Goal: Ask a question: Seek information or help from site administrators or community

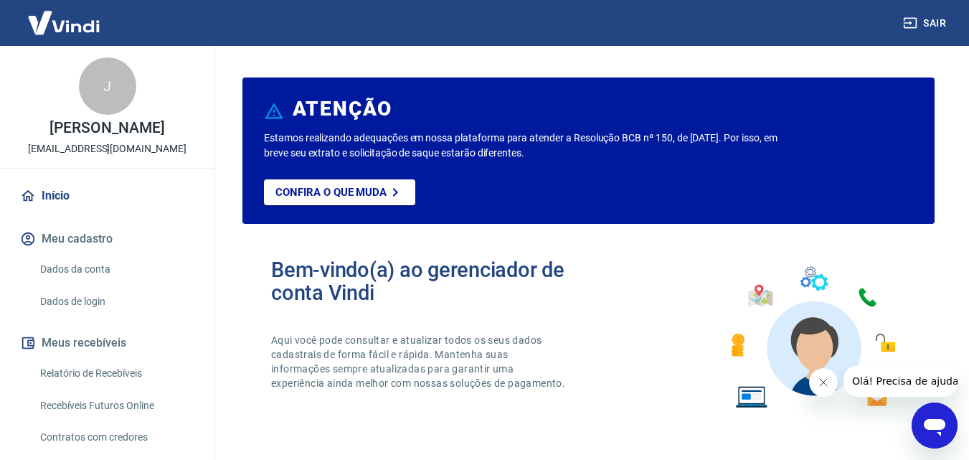
click at [87, 206] on link "Início" at bounding box center [107, 196] width 180 height 32
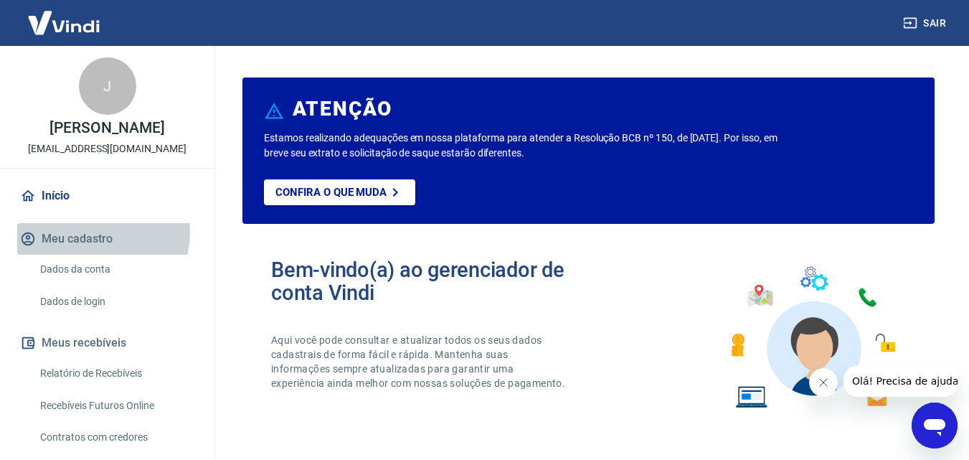
click at [95, 232] on button "Meu cadastro" at bounding box center [107, 239] width 180 height 32
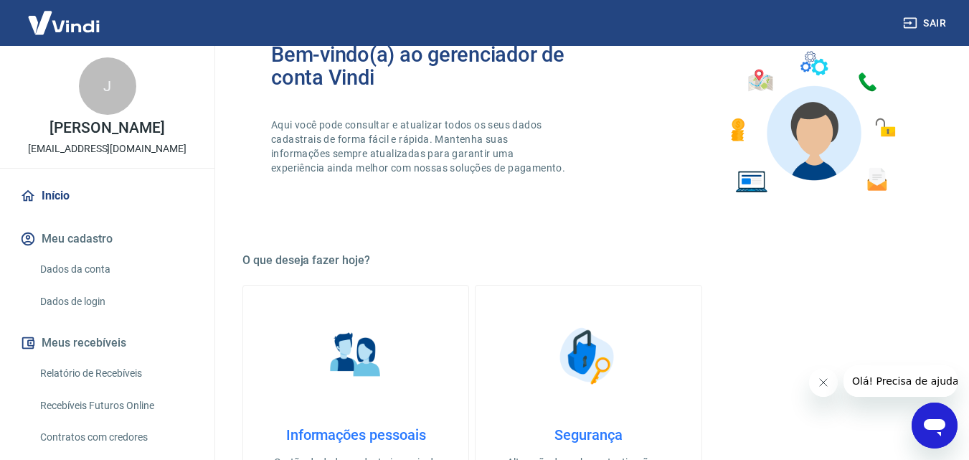
scroll to position [287, 0]
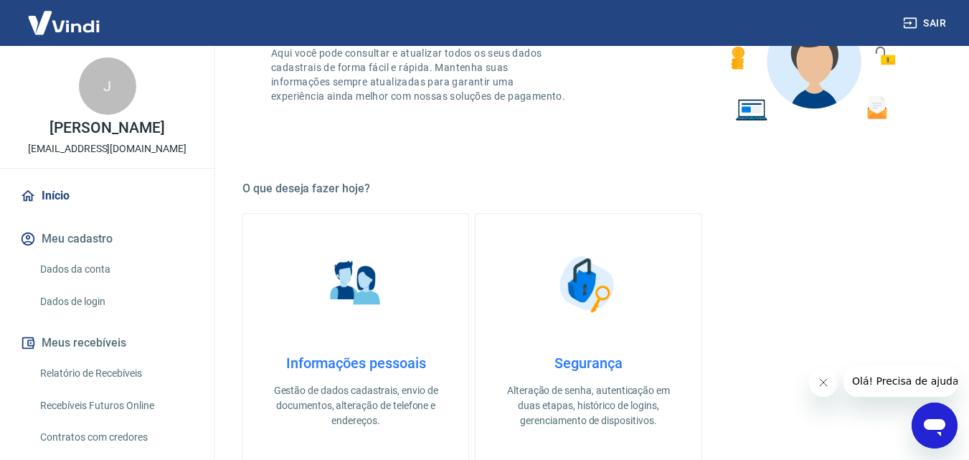
click at [98, 104] on div "J" at bounding box center [107, 85] width 57 height 57
click at [87, 160] on div "J [PERSON_NAME] [EMAIL_ADDRESS][DOMAIN_NAME]" at bounding box center [107, 107] width 214 height 122
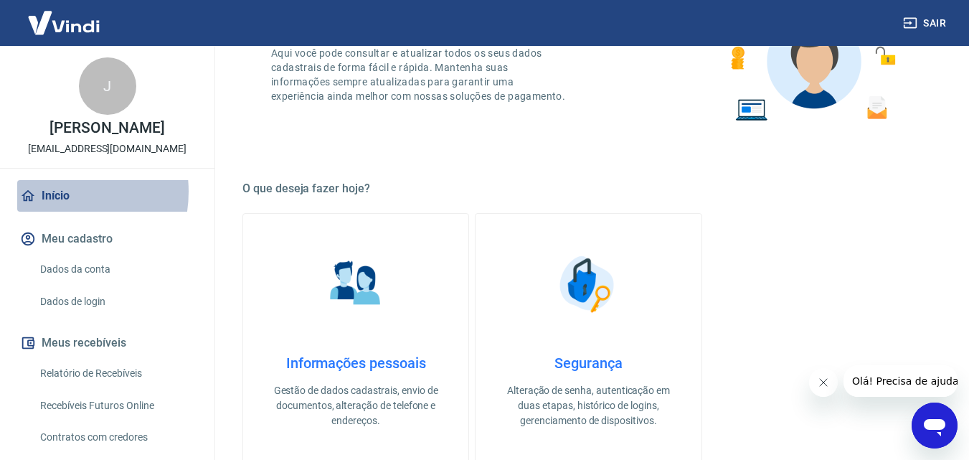
click at [50, 191] on link "Início" at bounding box center [107, 196] width 180 height 32
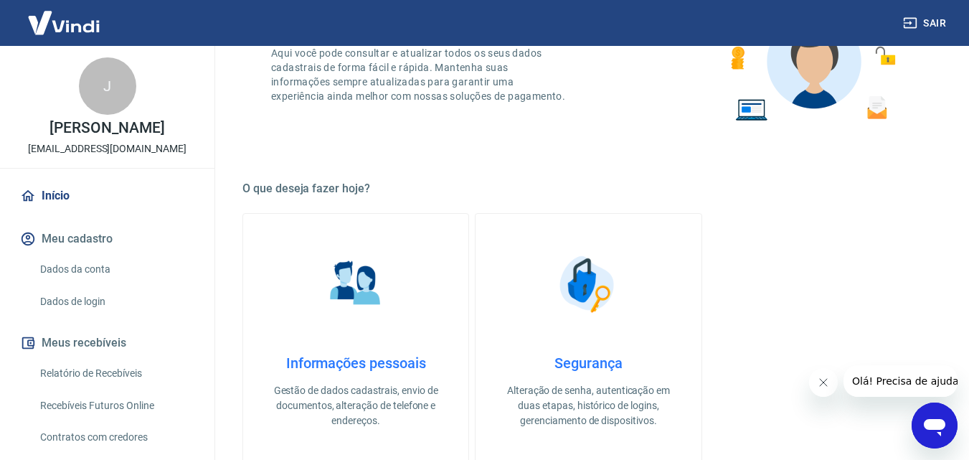
click at [82, 371] on link "Relatório de Recebíveis" at bounding box center [115, 373] width 163 height 29
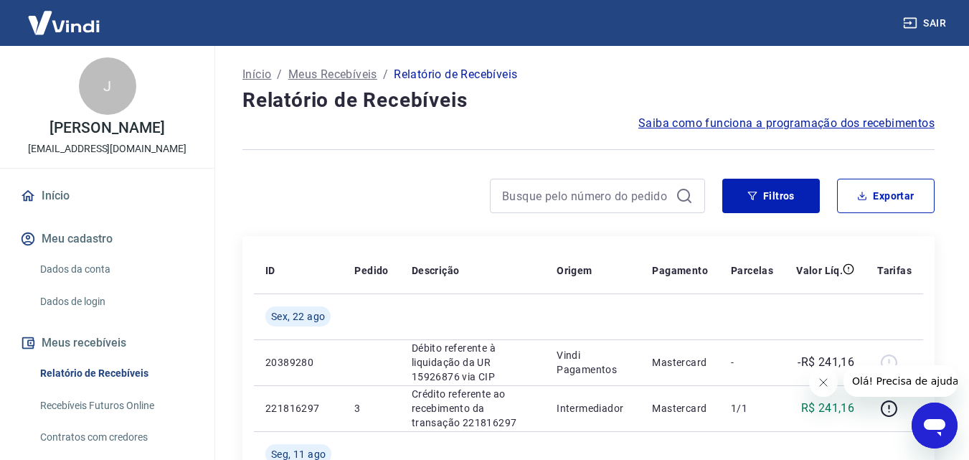
click at [52, 196] on link "Início" at bounding box center [107, 196] width 180 height 32
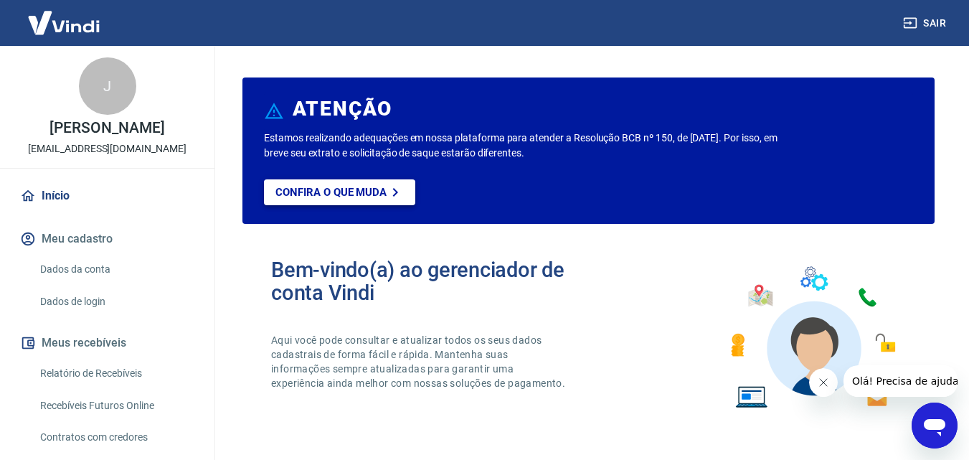
click at [338, 184] on link "Confira o que muda" at bounding box center [339, 192] width 151 height 26
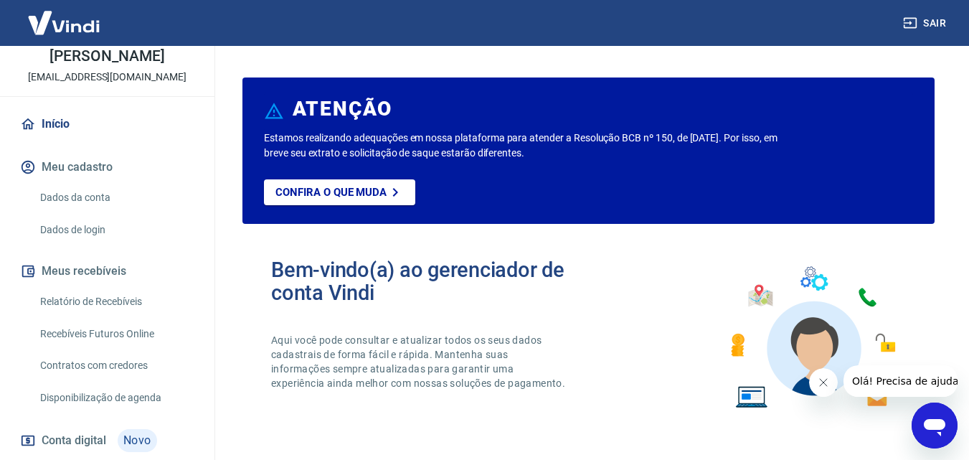
scroll to position [156, 0]
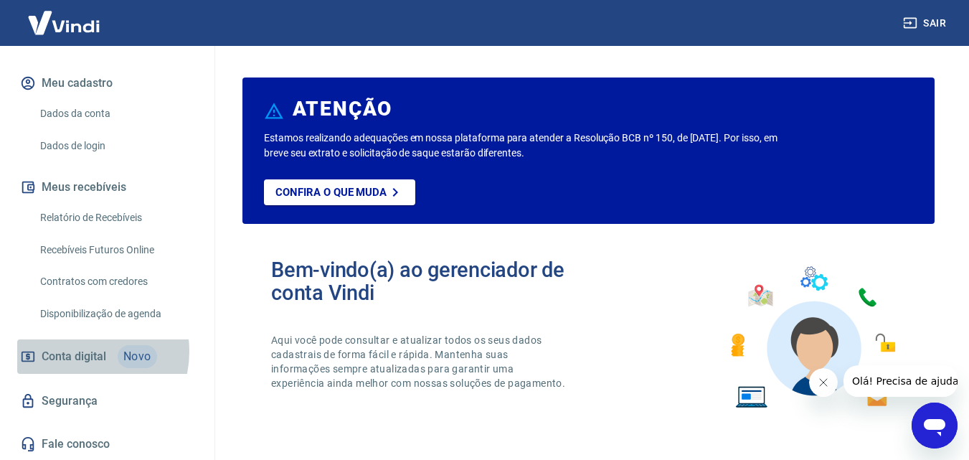
click at [76, 351] on span "Conta digital" at bounding box center [74, 356] width 65 height 20
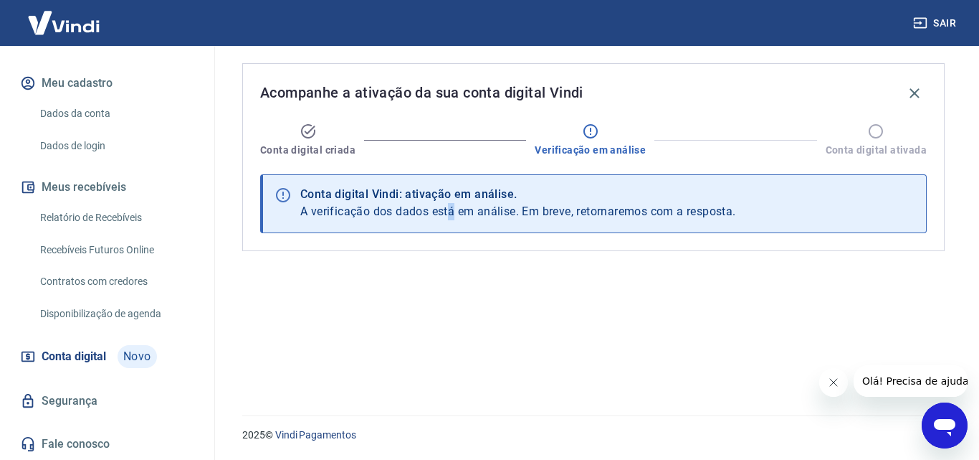
click at [455, 207] on span "A verificação dos dados está em análise. Em breve, retornaremos com a resposta." at bounding box center [518, 211] width 436 height 14
click at [504, 293] on div "Acompanhe a ativação da sua conta digital Vindi Conta digital criada Verificaçã…" at bounding box center [593, 222] width 737 height 352
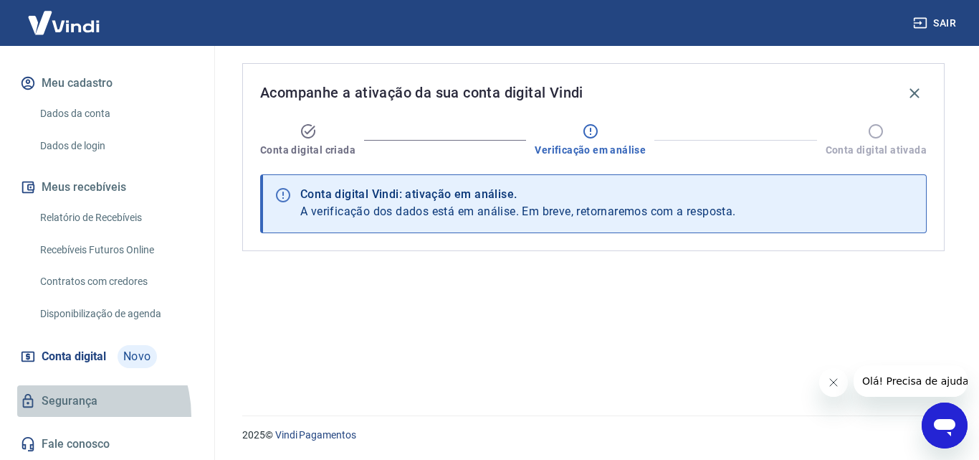
click at [67, 416] on link "Segurança" at bounding box center [107, 401] width 180 height 32
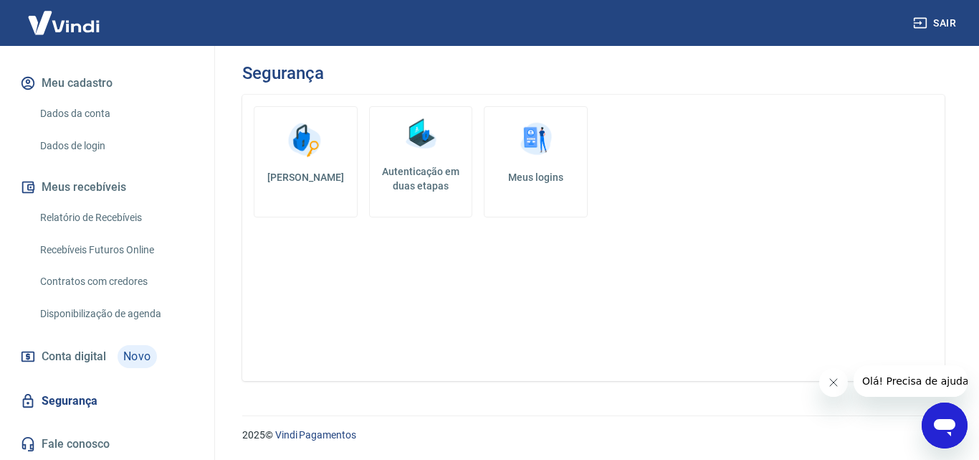
click at [435, 148] on img at bounding box center [420, 134] width 43 height 43
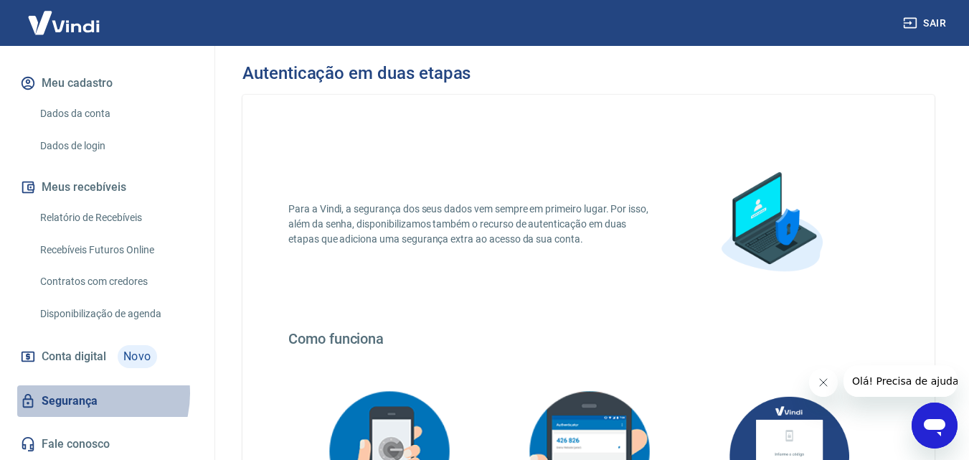
click at [80, 393] on link "Segurança" at bounding box center [107, 401] width 180 height 32
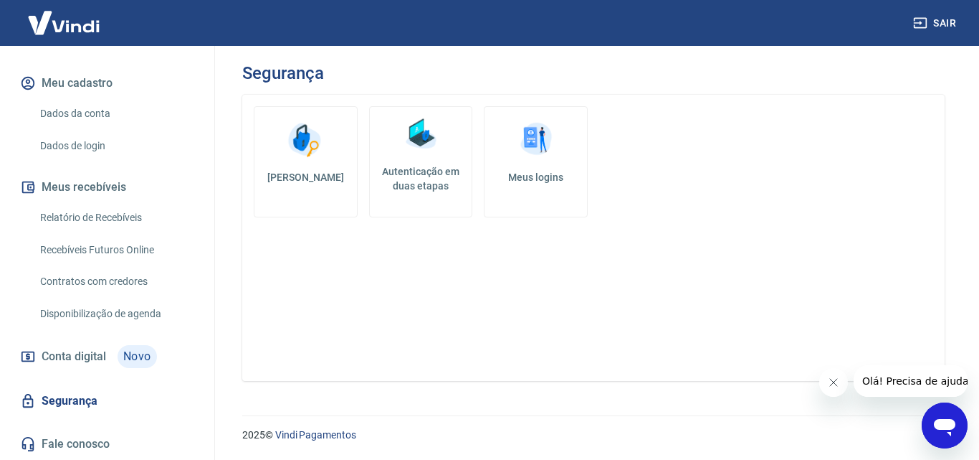
click at [526, 145] on img at bounding box center [536, 139] width 43 height 43
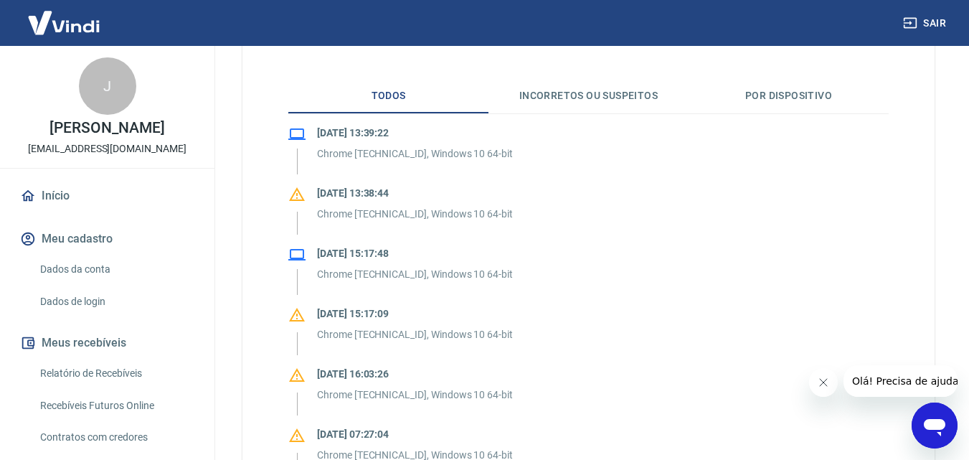
click at [90, 210] on link "Início" at bounding box center [107, 196] width 180 height 32
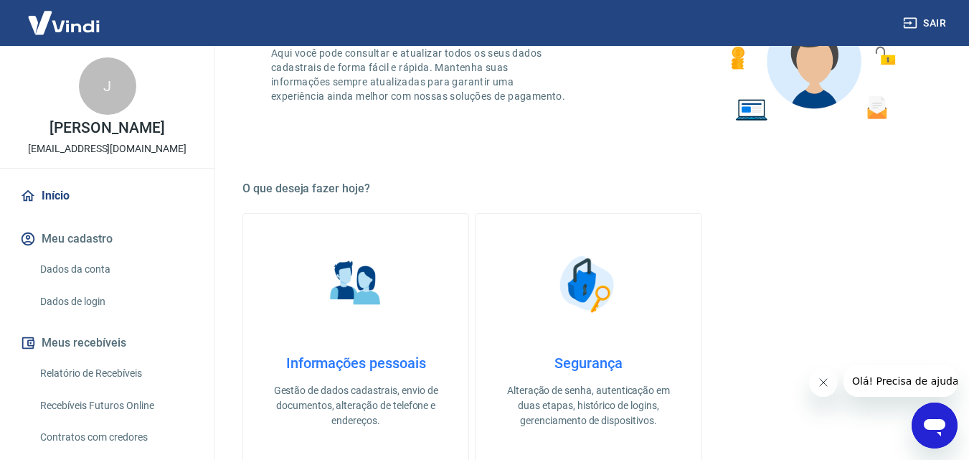
click at [588, 376] on div "Segurança Alteração de senha, autenticação em duas etapas, histórico de logins,…" at bounding box center [587, 391] width 179 height 74
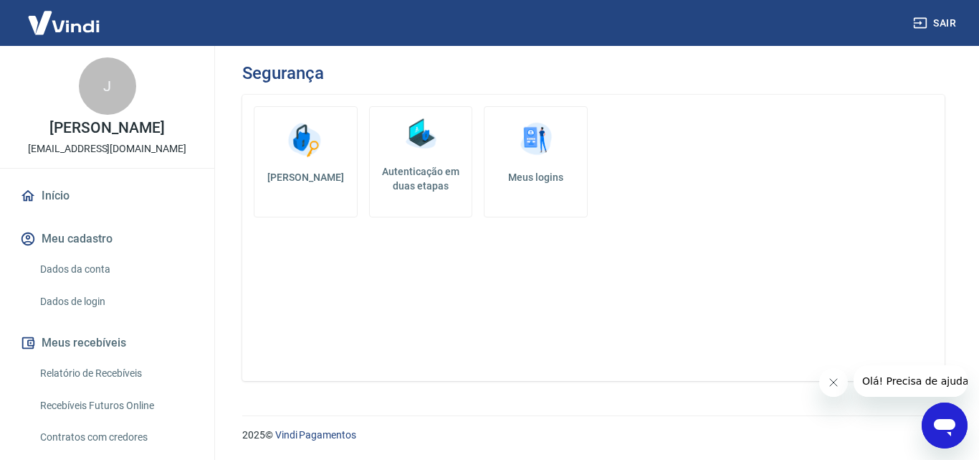
click at [75, 204] on link "Início" at bounding box center [107, 196] width 180 height 32
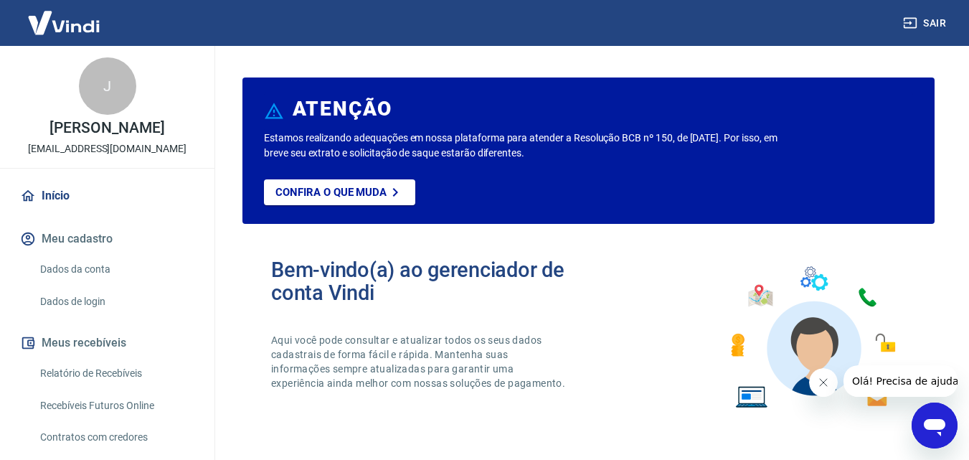
click at [97, 242] on button "Meu cadastro" at bounding box center [107, 239] width 180 height 32
click at [49, 292] on link "Dados de login" at bounding box center [115, 301] width 163 height 29
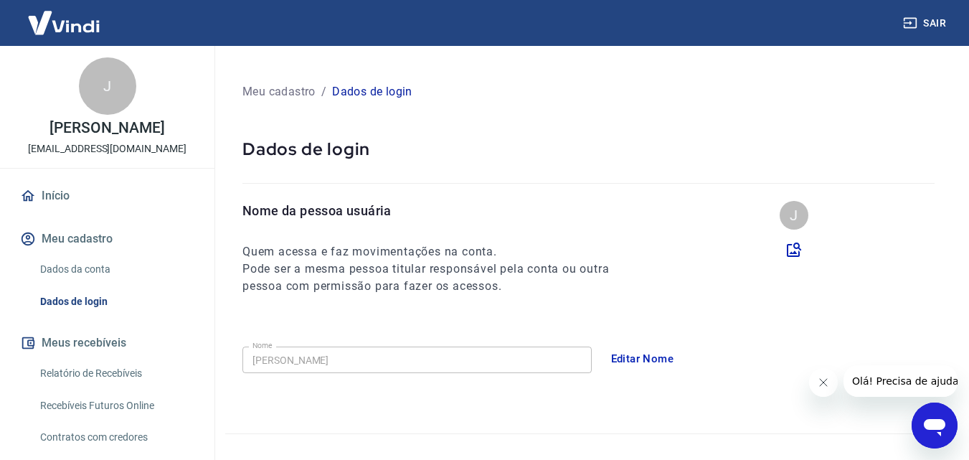
click at [76, 244] on button "Meu cadastro" at bounding box center [107, 239] width 180 height 32
click at [45, 168] on div "[PERSON_NAME] [EMAIL_ADDRESS][DOMAIN_NAME] Início Meu cadastro Dados da conta D…" at bounding box center [107, 330] width 214 height 569
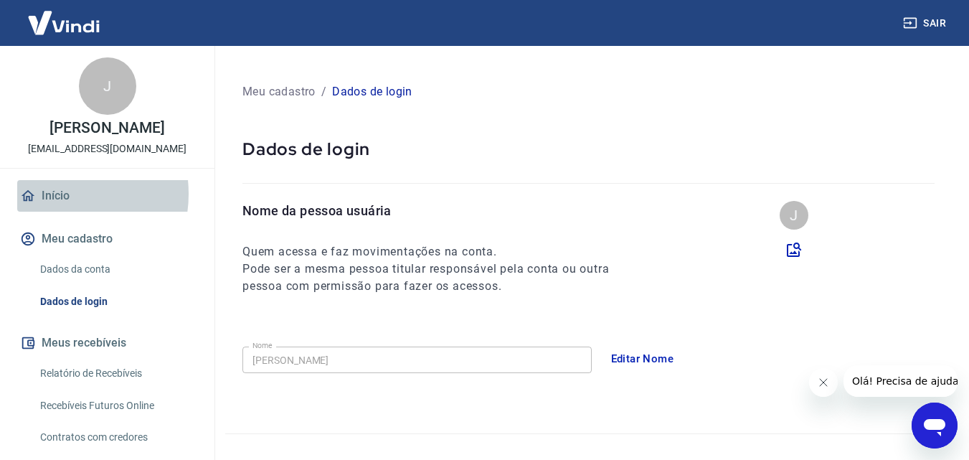
click at [54, 194] on link "Início" at bounding box center [107, 196] width 180 height 32
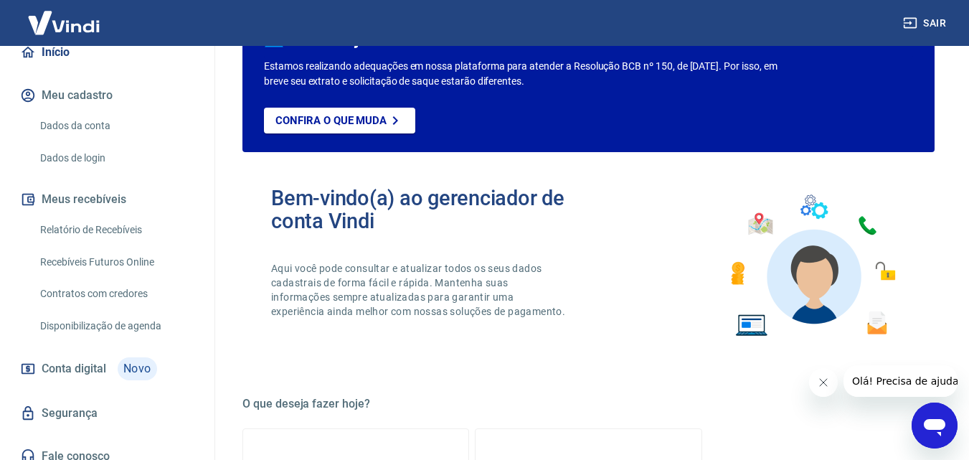
scroll to position [156, 0]
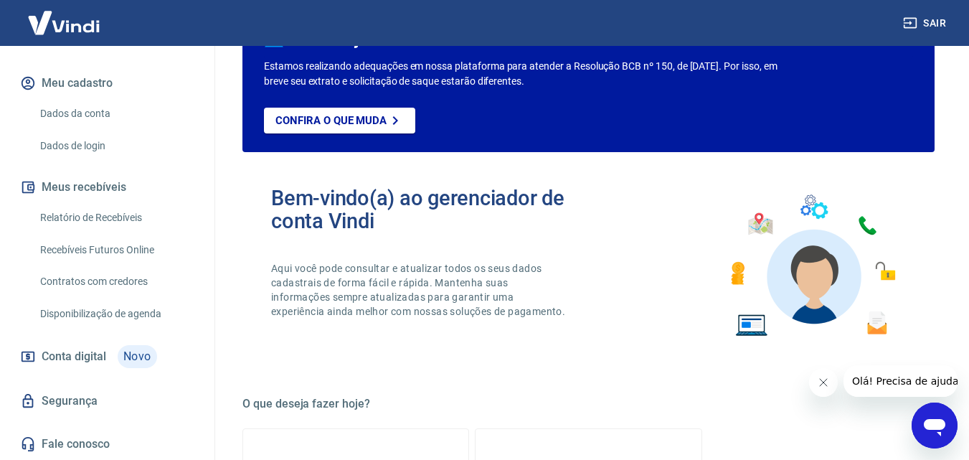
click at [85, 299] on link "Disponibilização de agenda" at bounding box center [115, 313] width 163 height 29
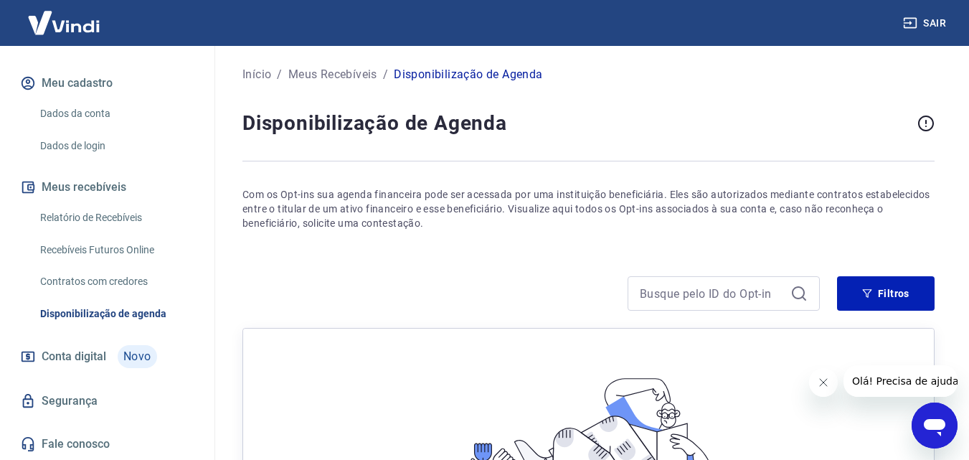
click at [92, 270] on link "Contratos com credores" at bounding box center [115, 281] width 163 height 29
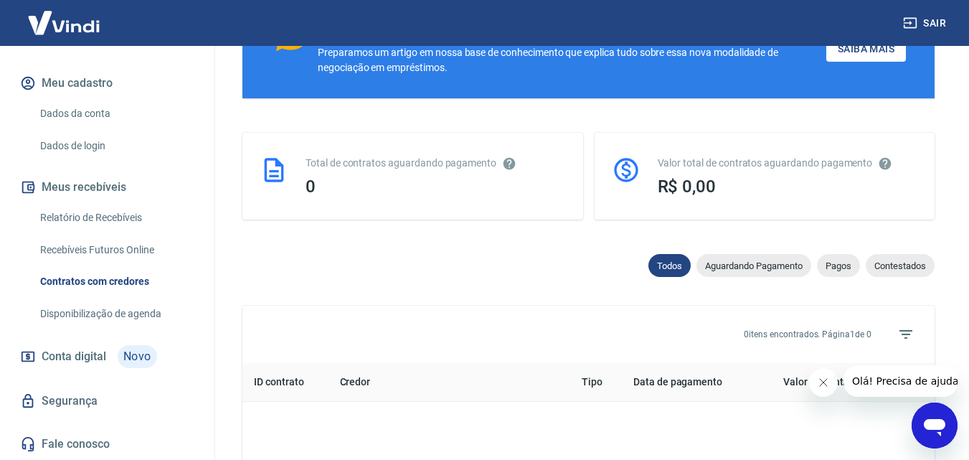
scroll to position [430, 0]
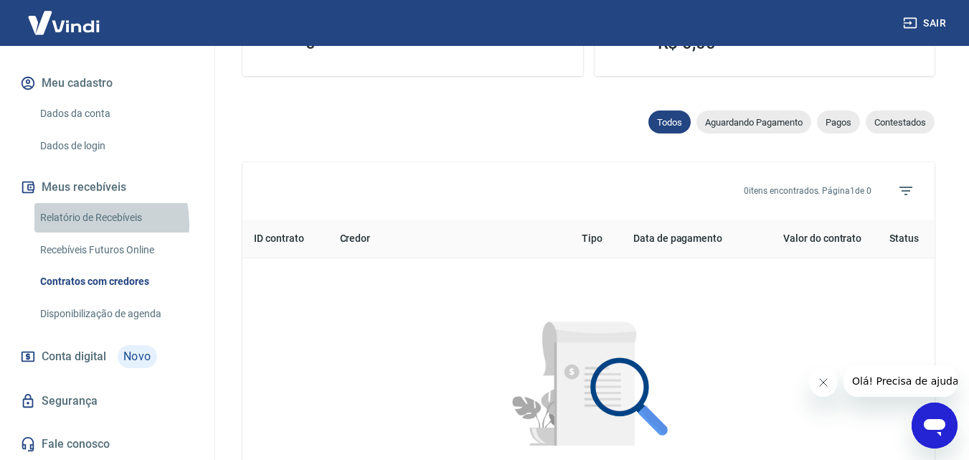
click at [82, 224] on link "Relatório de Recebíveis" at bounding box center [115, 217] width 163 height 29
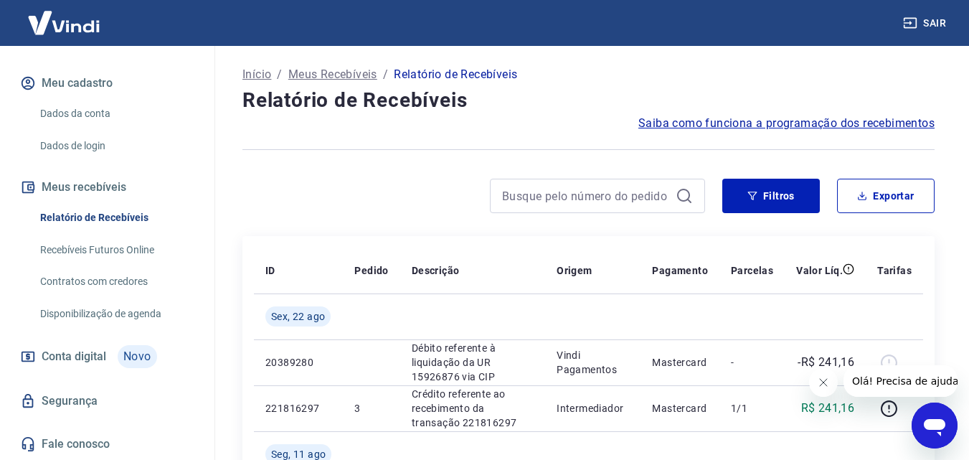
click at [822, 386] on icon "Fechar mensagem da empresa" at bounding box center [822, 381] width 11 height 11
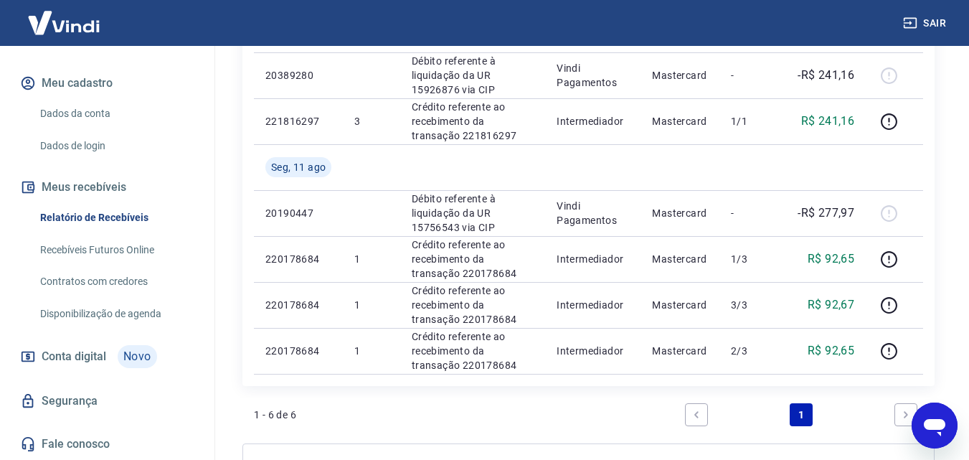
scroll to position [437, 0]
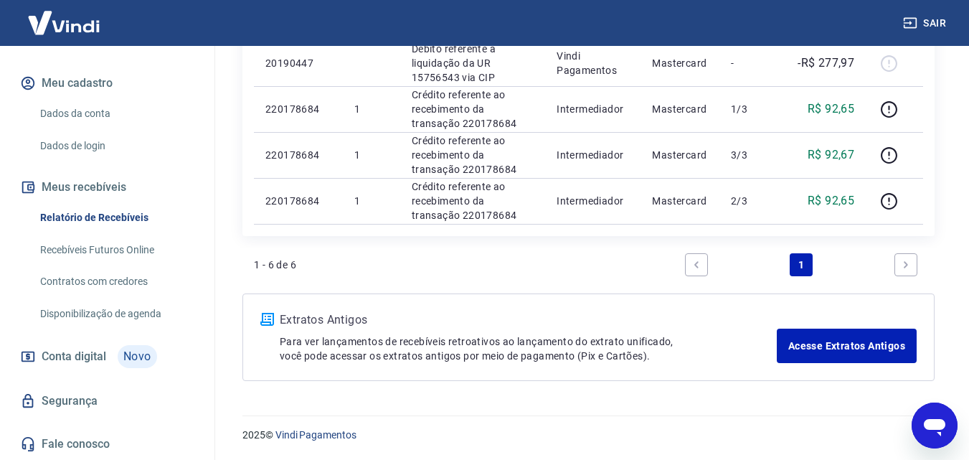
click at [932, 432] on icon "Abrir janela de mensagens" at bounding box center [934, 425] width 26 height 26
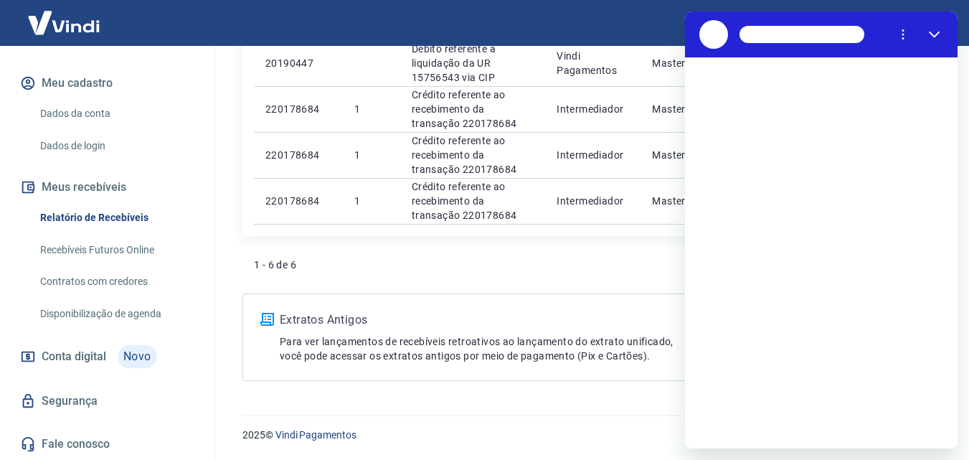
scroll to position [0, 0]
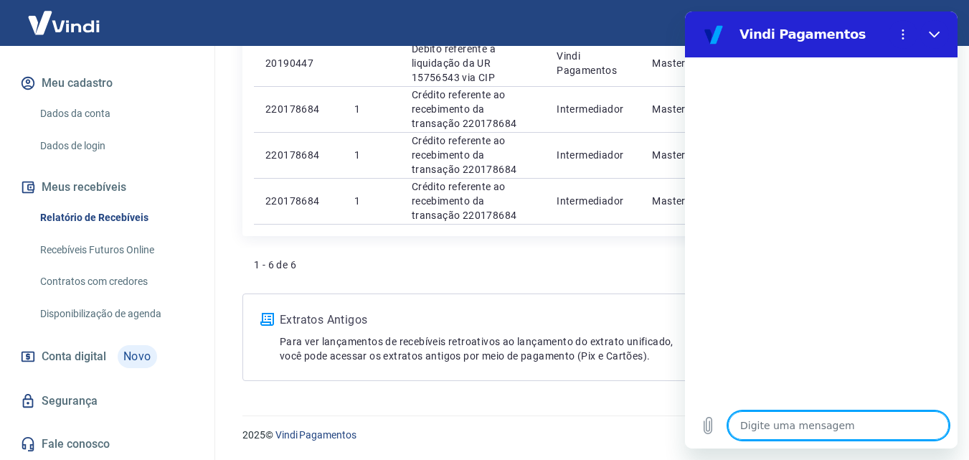
click at [767, 424] on textarea at bounding box center [838, 425] width 221 height 29
type textarea "B"
type textarea "x"
type textarea "Bo"
type textarea "x"
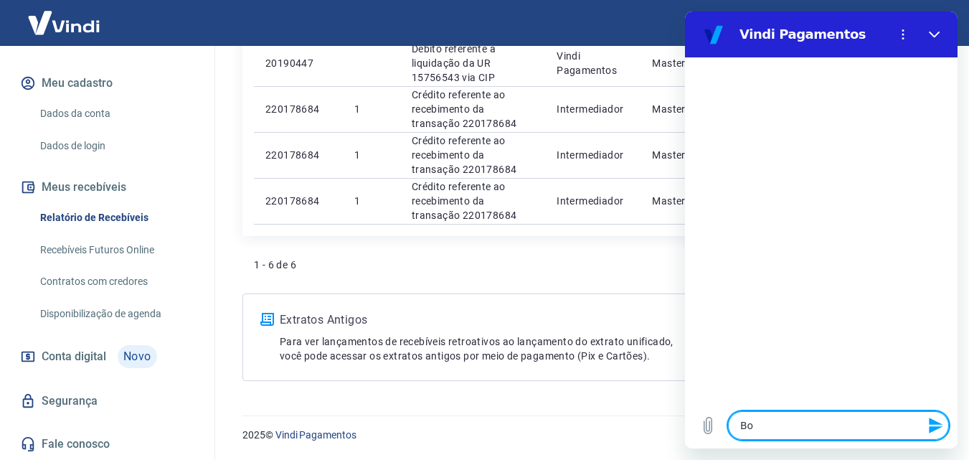
type textarea "Boa"
type textarea "x"
type textarea "Boa"
type textarea "x"
type textarea "Boa t"
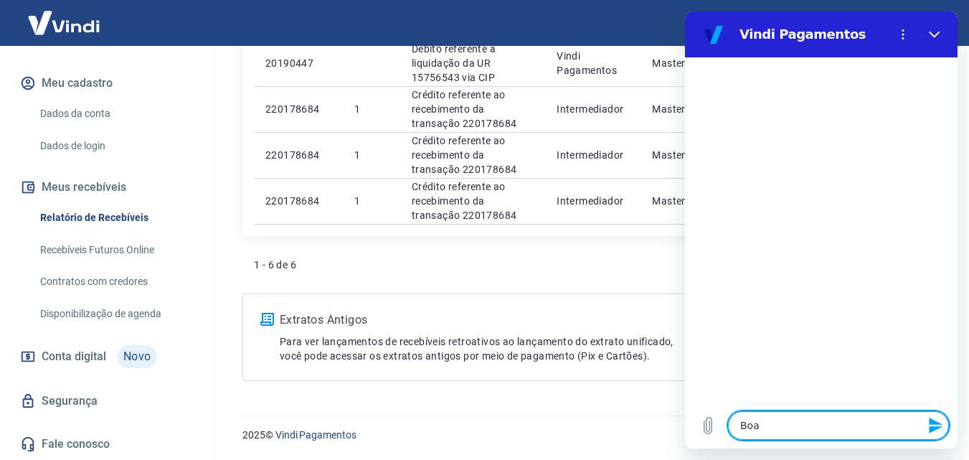
type textarea "x"
type textarea "Boa ta"
type textarea "x"
type textarea "Boa tar"
type textarea "x"
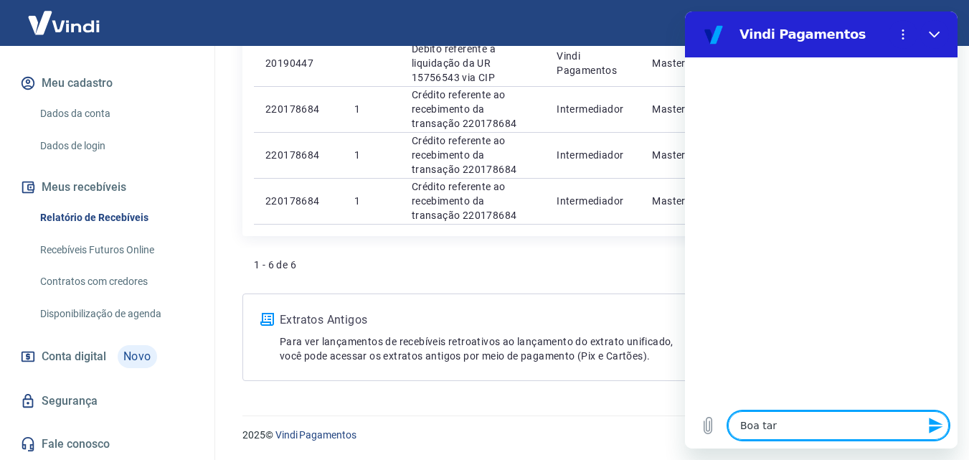
type textarea "Boa tard"
type textarea "x"
type textarea "Boa tarde"
type textarea "x"
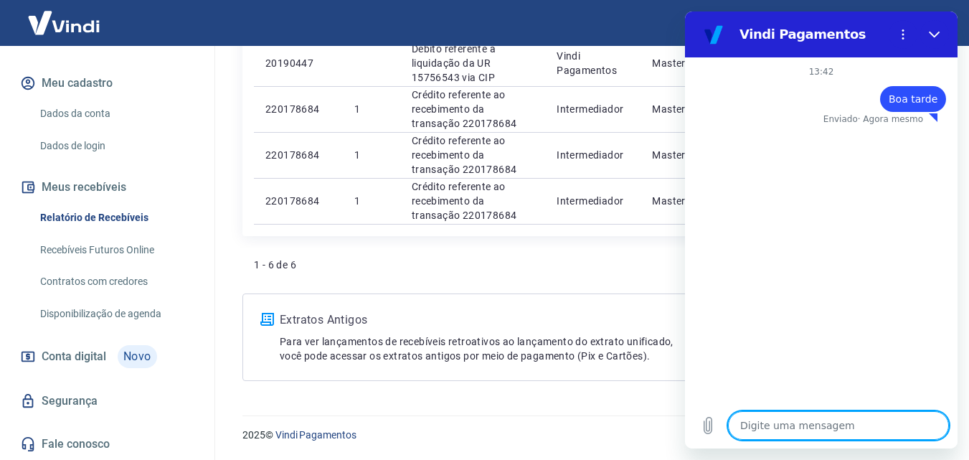
type textarea "o"
type textarea "x"
type textarea "o"
type textarea "x"
type textarea "o p"
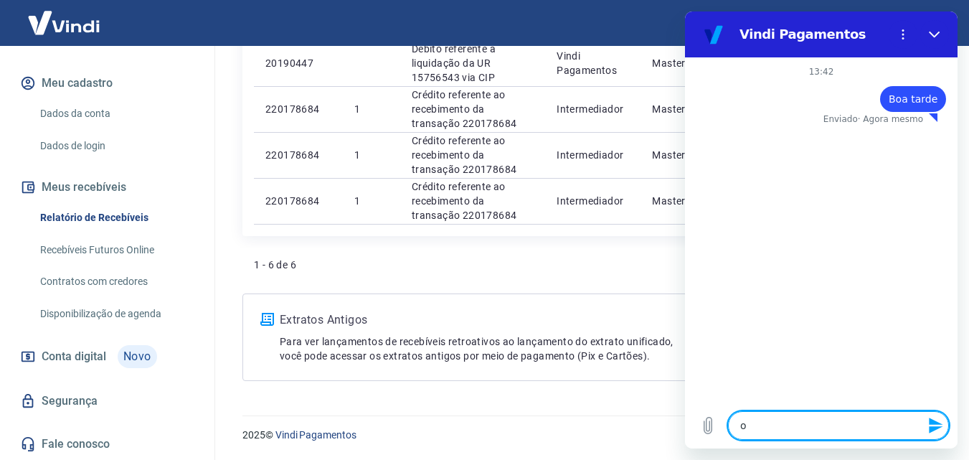
type textarea "x"
type textarea "o po"
type textarea "x"
type textarea "o por"
type textarea "x"
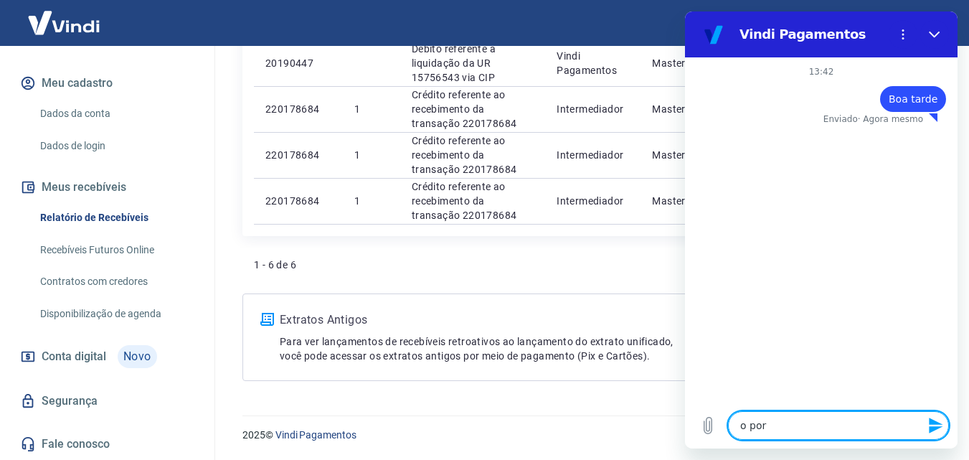
type textarea "o porq"
type textarea "x"
type textarea "o porq"
type textarea "x"
type textarea "o porq"
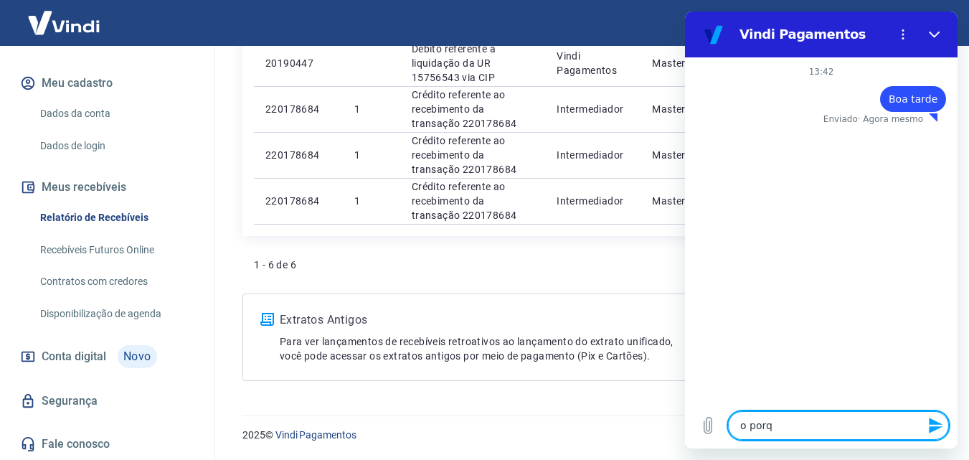
type textarea "x"
type textarea "o por"
type textarea "x"
type textarea "o por"
type textarea "x"
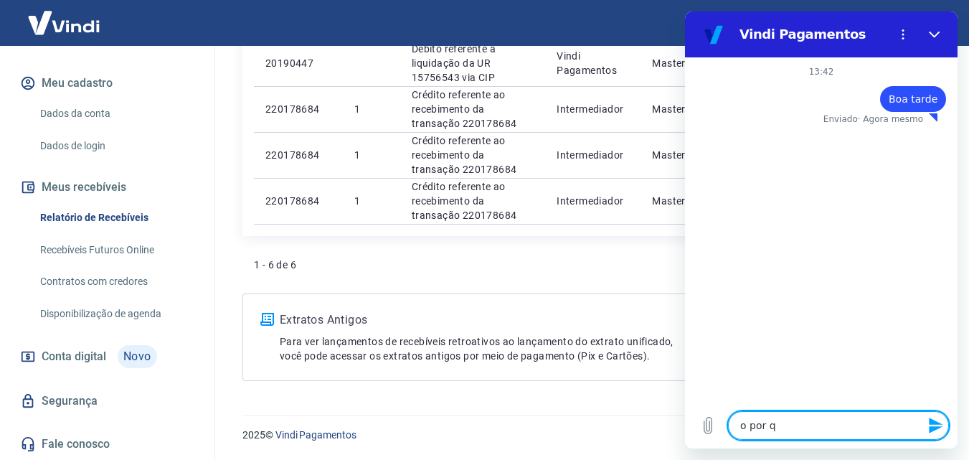
type textarea "o por qu"
type textarea "x"
type textarea "o por que"
type textarea "x"
type textarea "o por que"
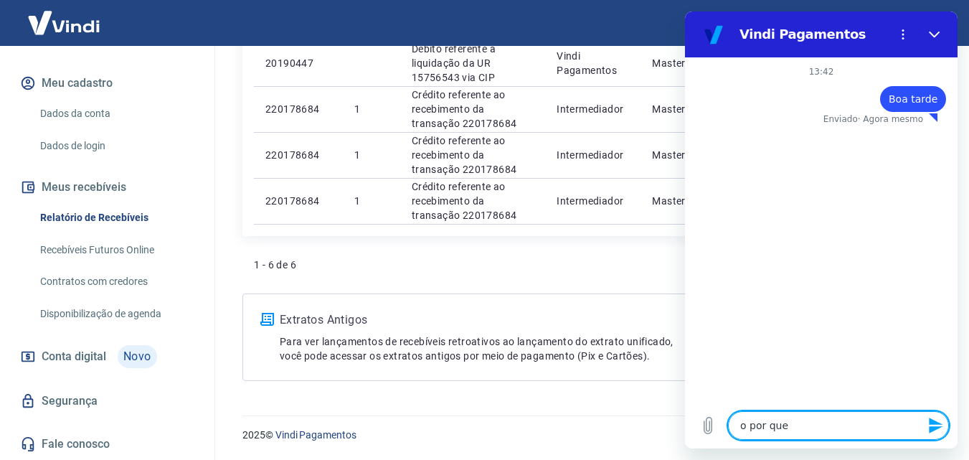
type textarea "x"
type textarea "o por que n"
type textarea "x"
type textarea "o por que nã"
type textarea "x"
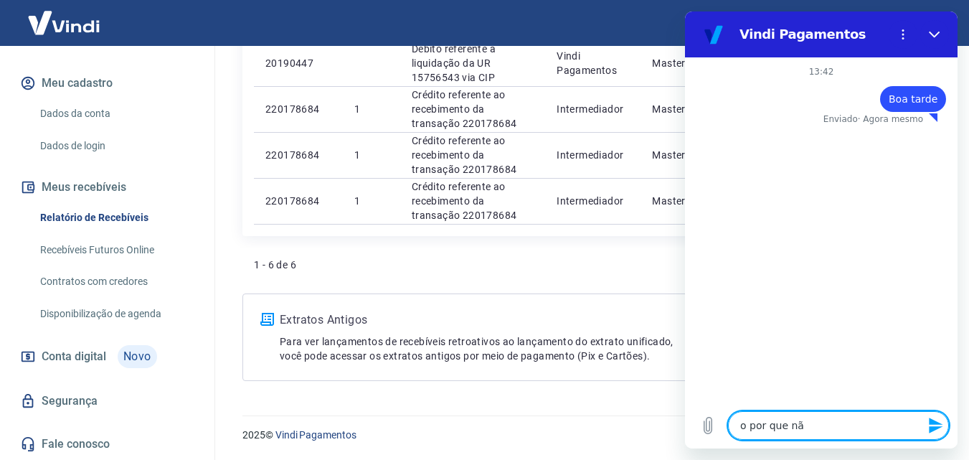
type textarea "o por que nãp"
type textarea "x"
type textarea "o por que nãp"
type textarea "x"
type textarea "o por que nãp e"
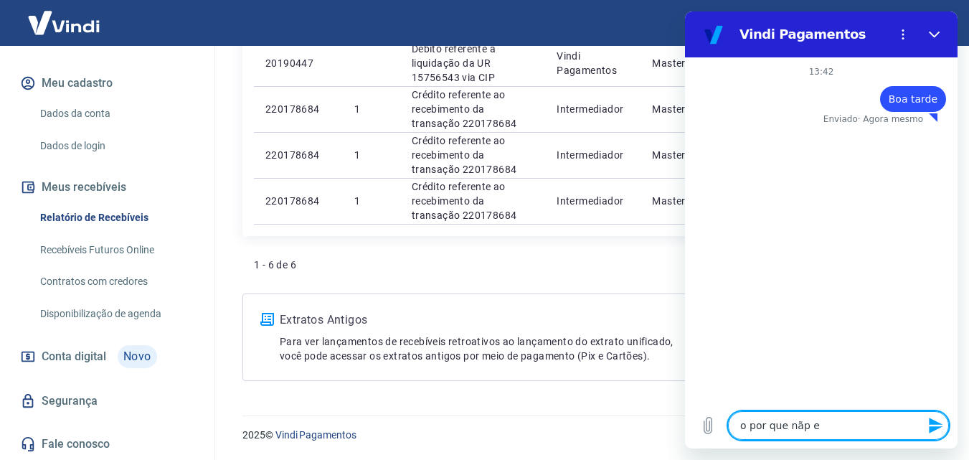
type textarea "x"
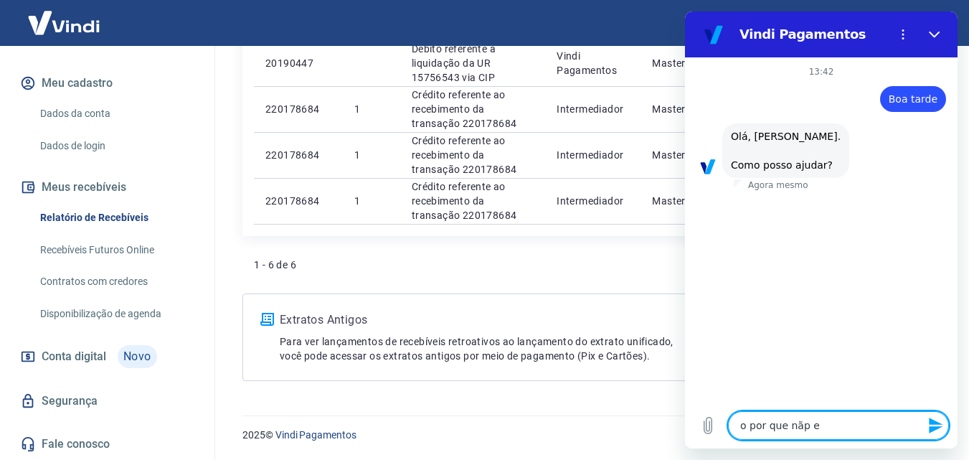
type textarea "o por que nãp"
type textarea "x"
type textarea "o por que nãp"
type textarea "x"
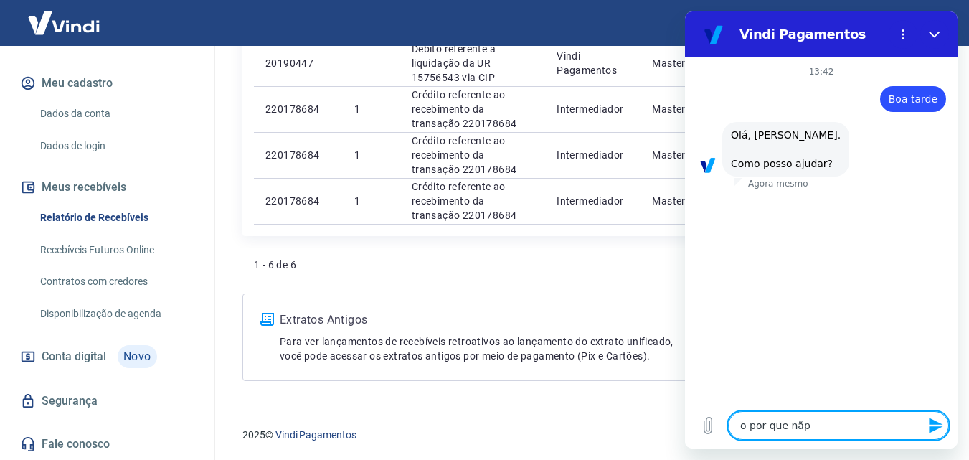
type textarea "o por que nã"
type textarea "x"
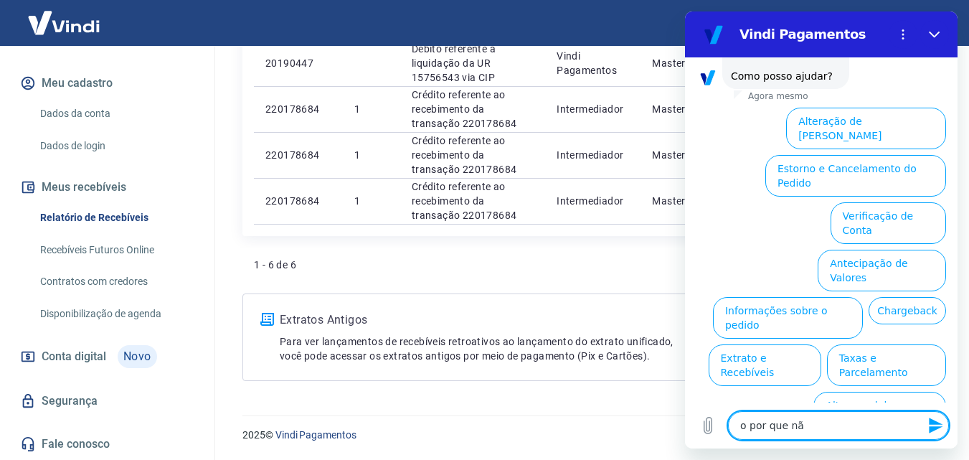
type textarea "o por que não"
type textarea "x"
type textarea "o por que não"
type textarea "x"
type textarea "o por que não"
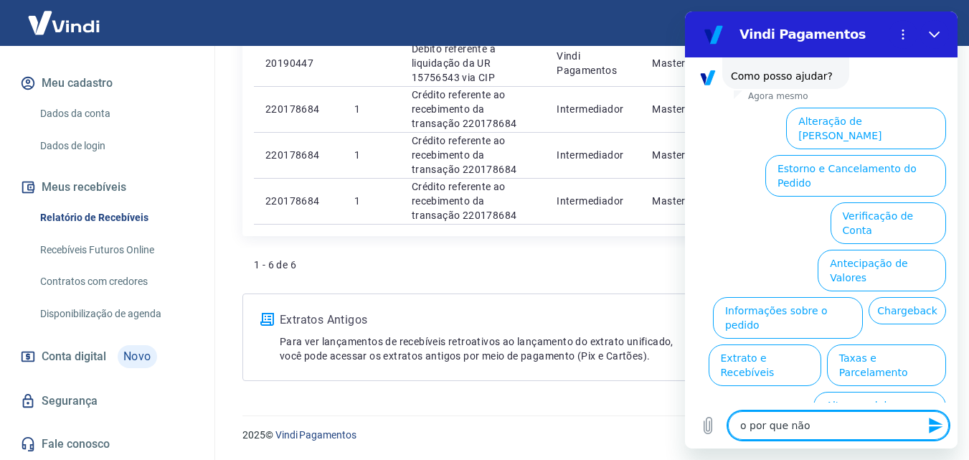
type textarea "x"
type textarea "o por que nã"
type textarea "x"
type textarea "o por que n"
type textarea "x"
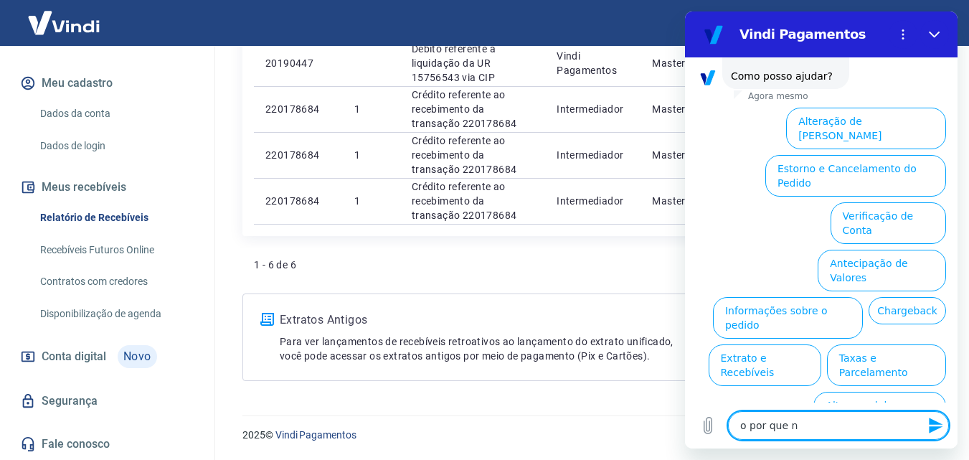
type textarea "o por que"
type textarea "x"
type textarea "o por que"
type textarea "x"
type textarea "o por qu"
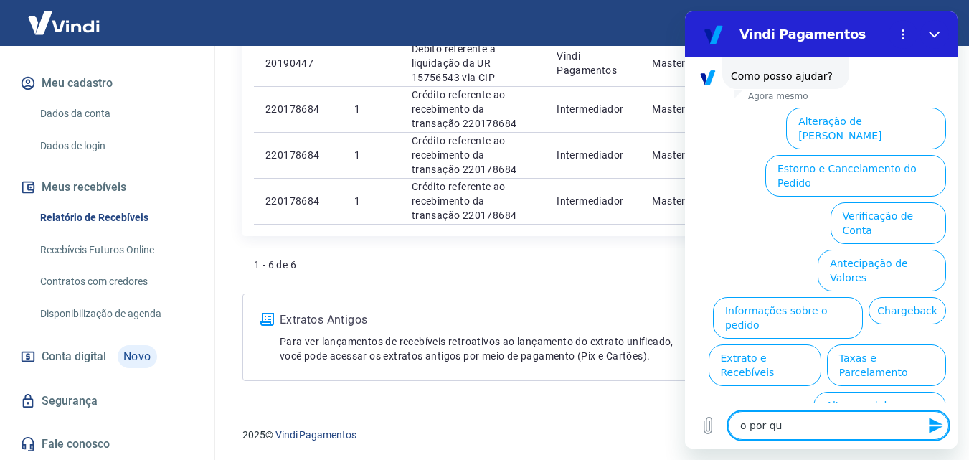
type textarea "x"
type textarea "o por q"
type textarea "x"
type textarea "o por"
type textarea "x"
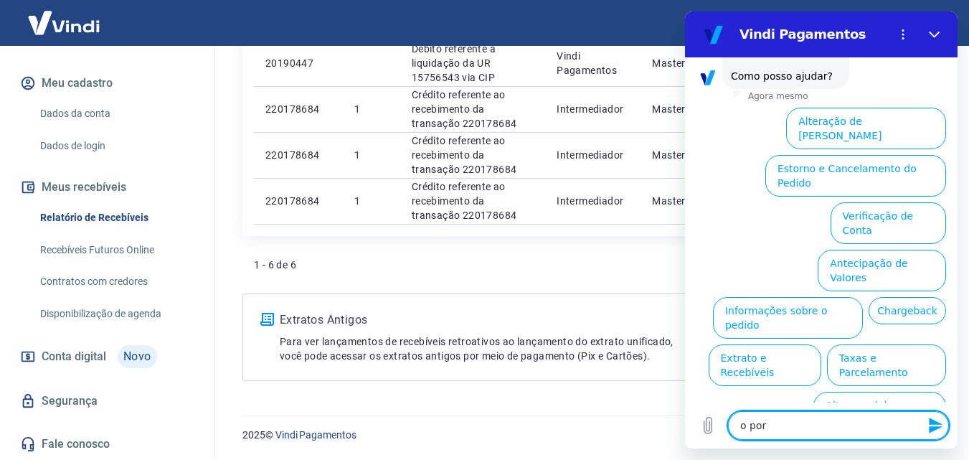
type textarea "o por"
type textarea "x"
type textarea "o po"
type textarea "x"
type textarea "o p"
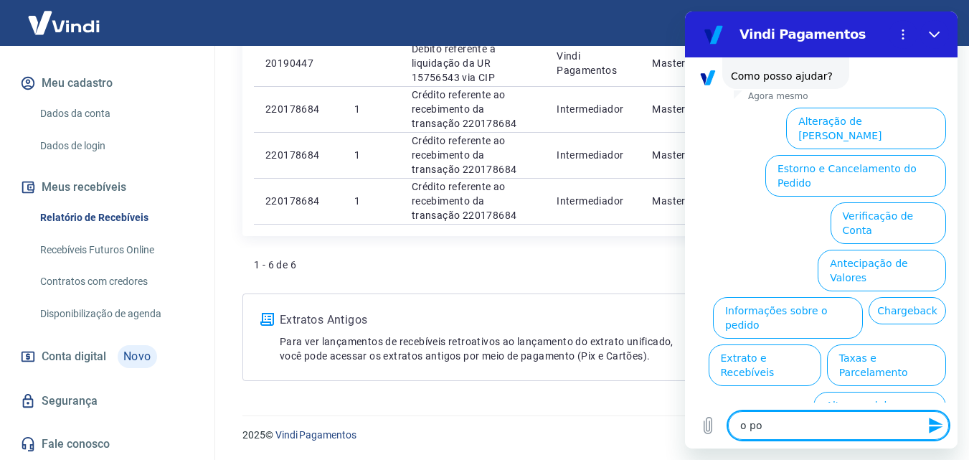
type textarea "x"
type textarea "o"
type textarea "x"
type textarea "o"
type textarea "x"
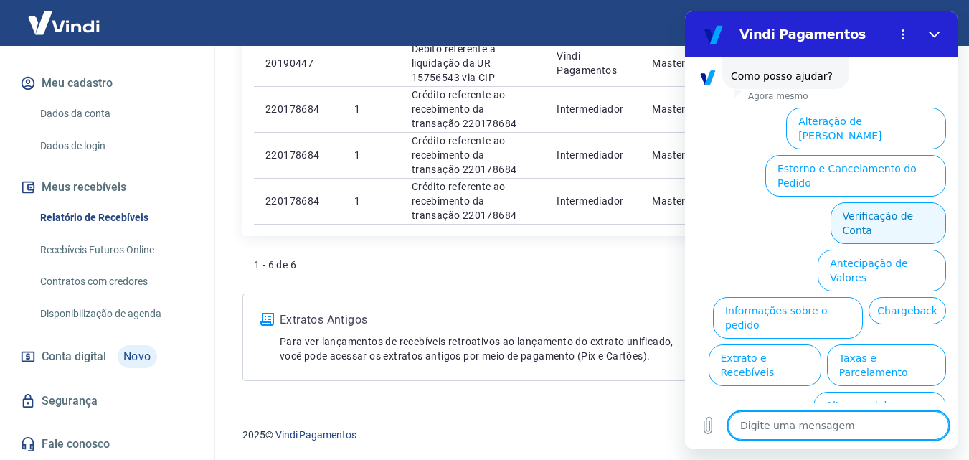
click at [881, 202] on button "Verificação de Conta" at bounding box center [887, 223] width 115 height 42
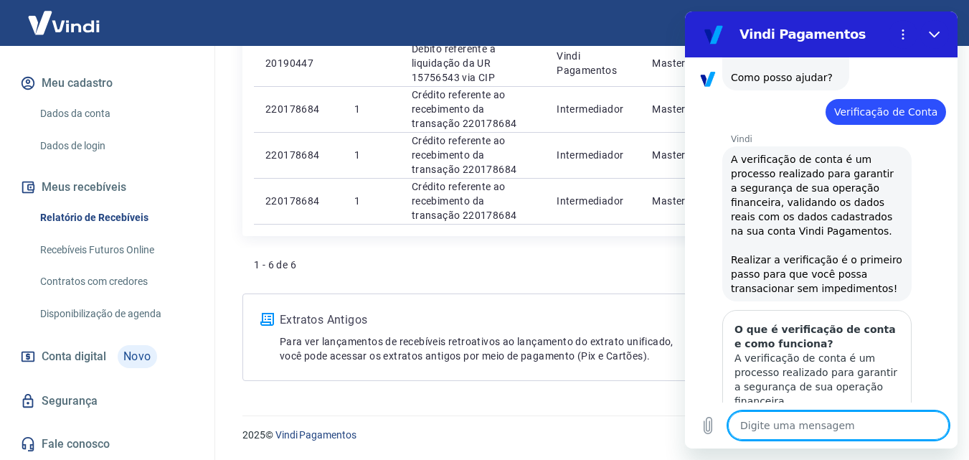
scroll to position [229, 0]
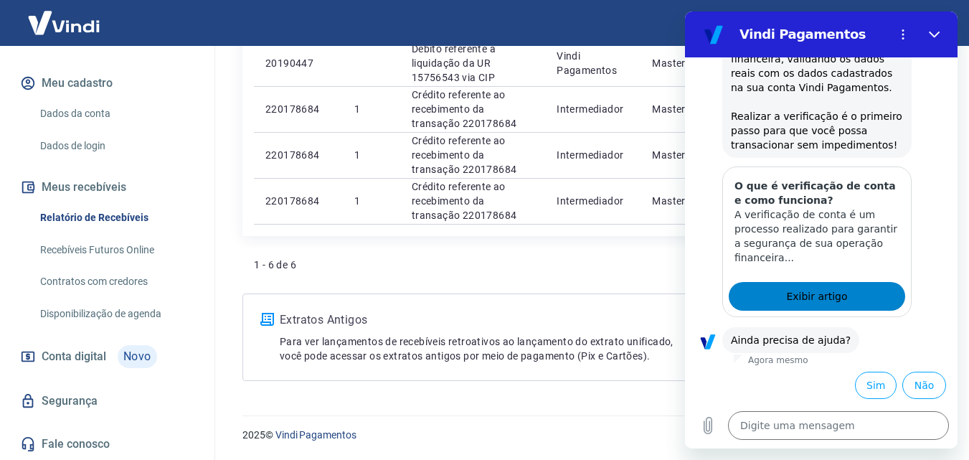
click at [815, 290] on span "Exibir artigo" at bounding box center [816, 296] width 61 height 17
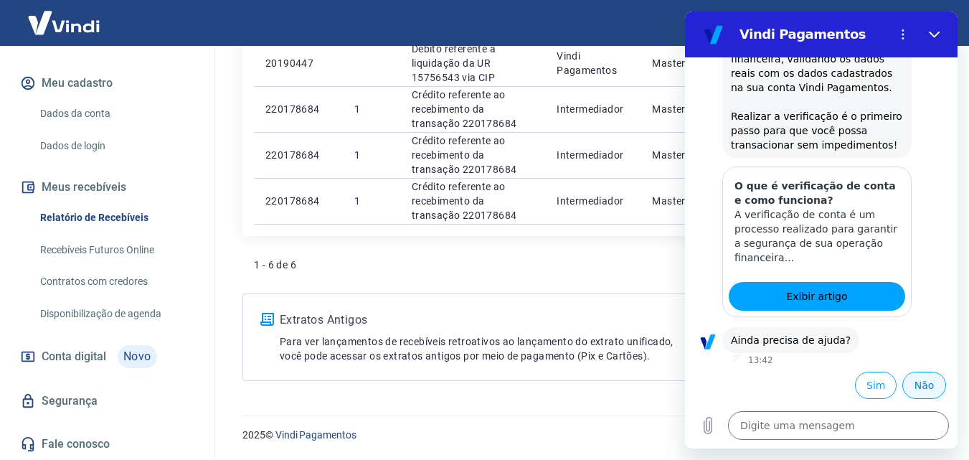
click at [910, 381] on button "Não" at bounding box center [924, 384] width 44 height 27
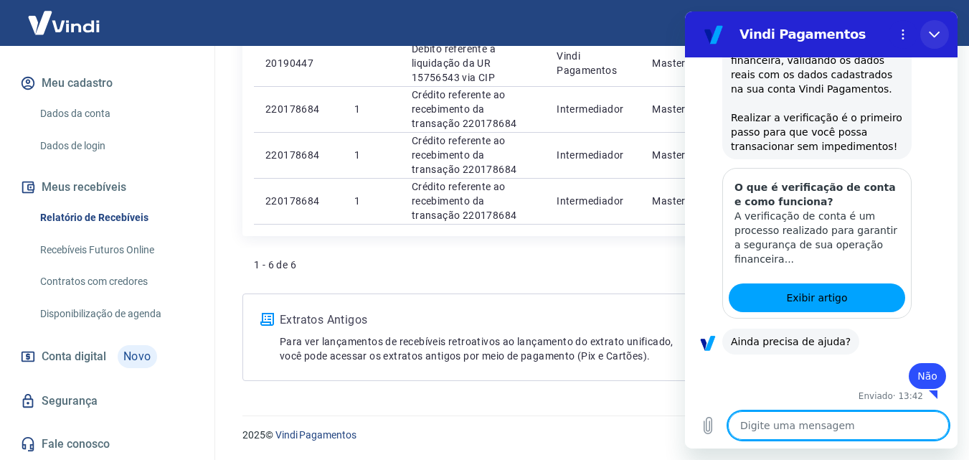
scroll to position [231, 0]
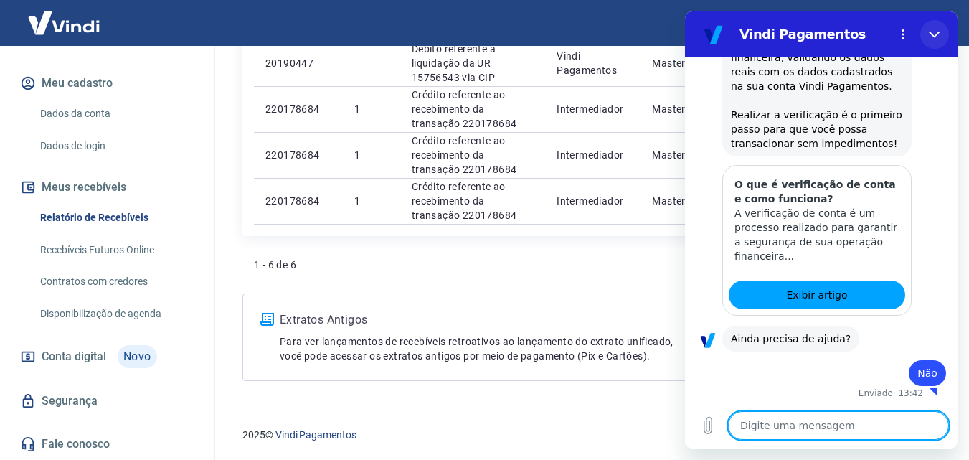
click at [937, 40] on button "Fechar" at bounding box center [934, 34] width 29 height 29
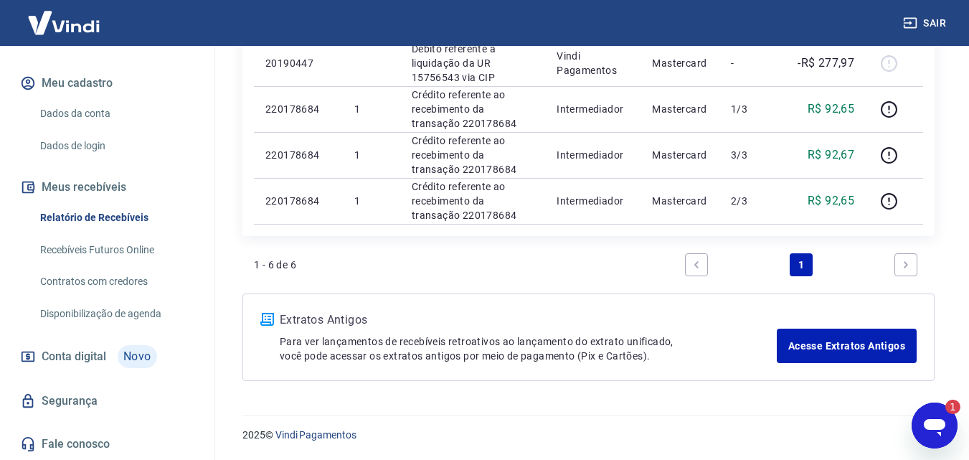
scroll to position [0, 0]
click at [913, 409] on div "2025 © Vindi Pagamentos" at bounding box center [588, 429] width 726 height 62
click at [926, 413] on icon "Abrir janela de mensagens, 1 mensagem não lida" at bounding box center [934, 425] width 26 height 26
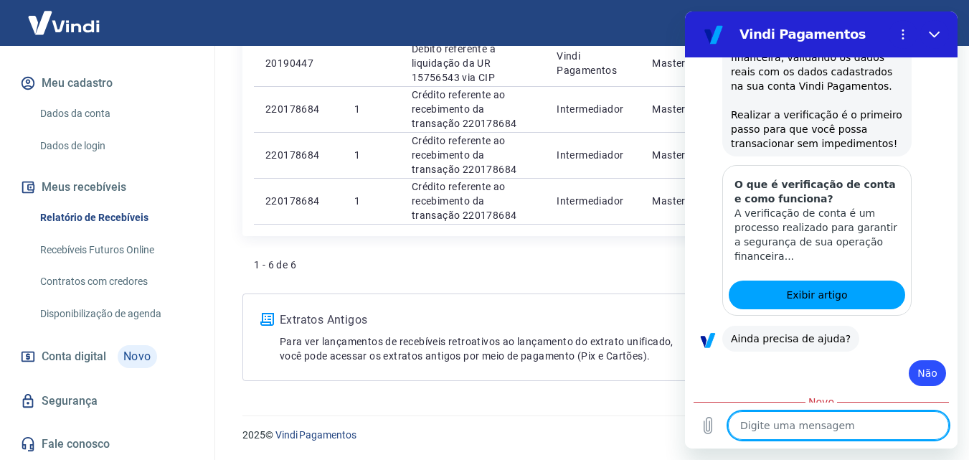
scroll to position [381, 0]
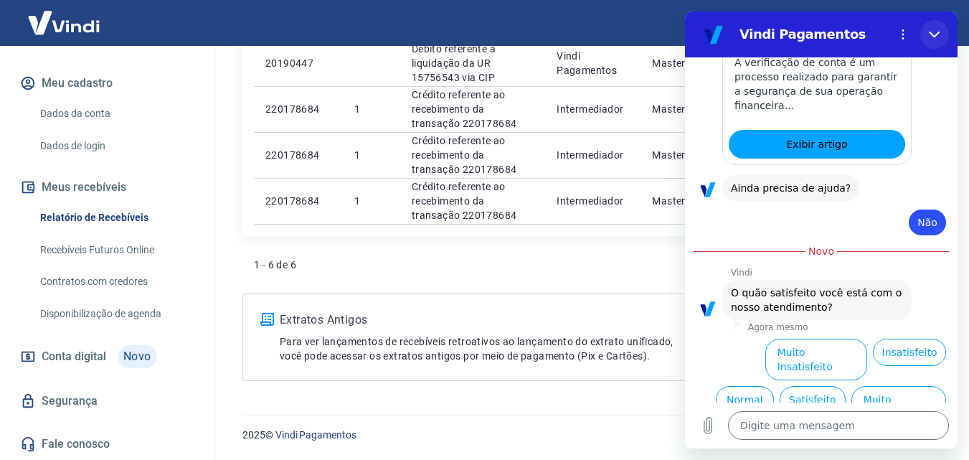
click at [934, 22] on button "Fechar" at bounding box center [934, 34] width 29 height 29
type textarea "x"
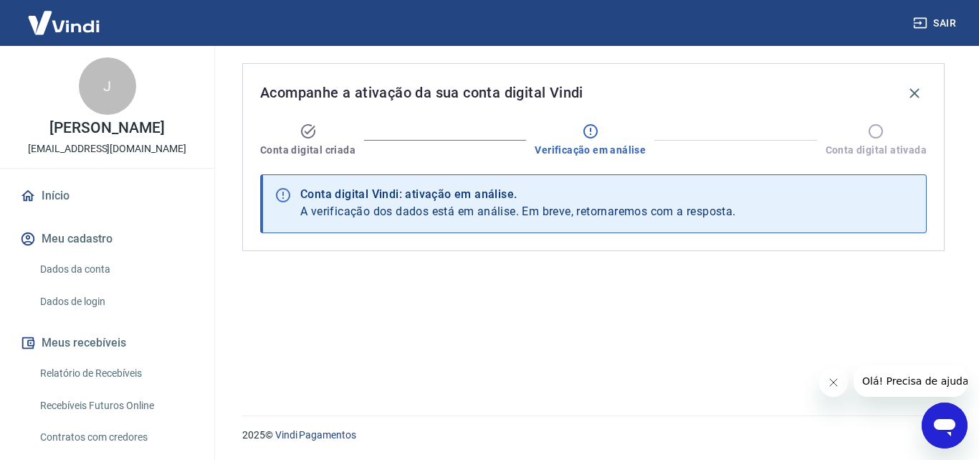
click at [443, 260] on div "Acompanhe a ativação da sua conta digital Vindi Conta digital criada Verificaçã…" at bounding box center [593, 222] width 737 height 352
